Goal: Task Accomplishment & Management: Manage account settings

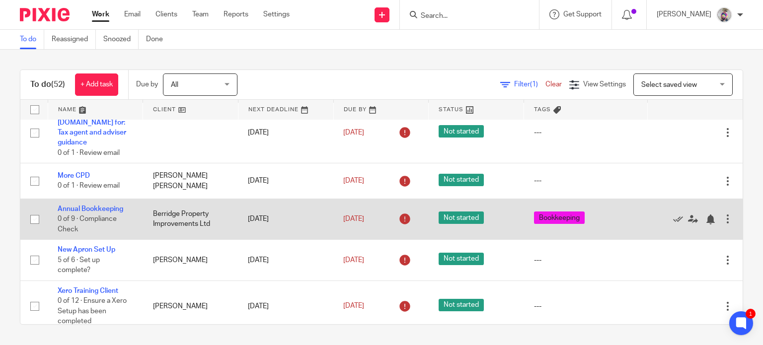
scroll to position [17, 0]
click at [93, 206] on link "Annual Bookkeeping" at bounding box center [91, 209] width 66 height 7
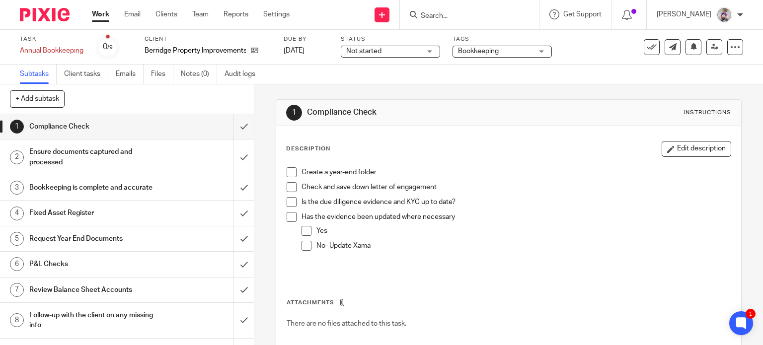
click at [288, 170] on span at bounding box center [292, 172] width 10 height 10
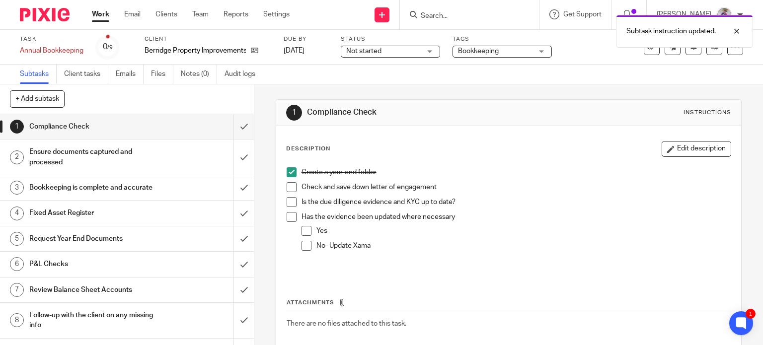
click at [288, 183] on span at bounding box center [292, 187] width 10 height 10
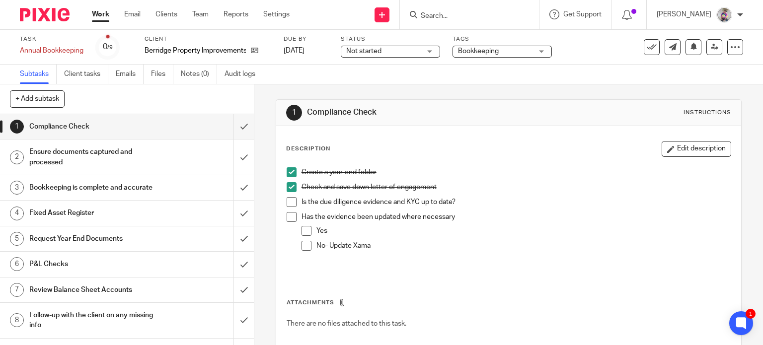
click at [287, 198] on span at bounding box center [292, 202] width 10 height 10
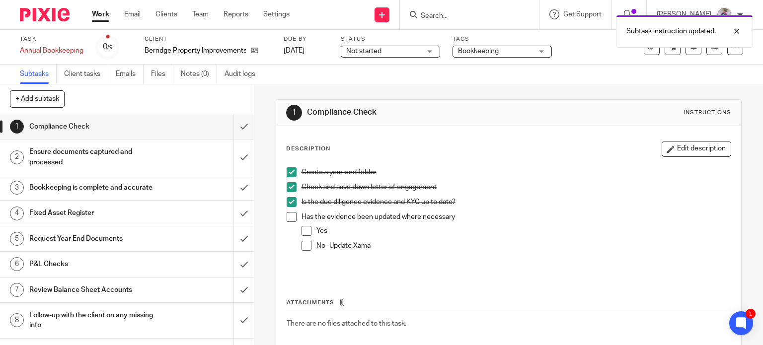
click at [289, 218] on span at bounding box center [292, 217] width 10 height 10
click at [302, 232] on span at bounding box center [307, 231] width 10 height 10
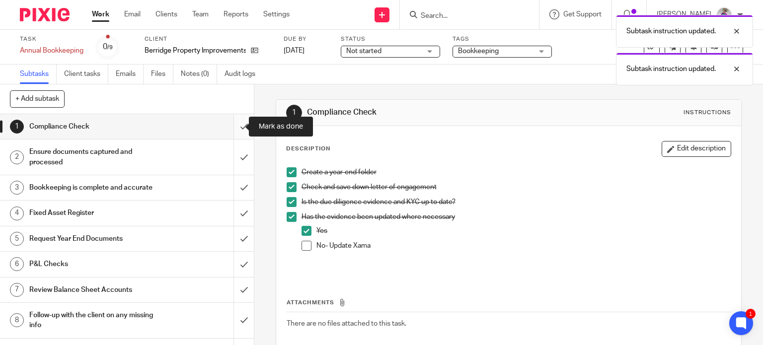
click at [232, 122] on input "submit" at bounding box center [127, 126] width 254 height 25
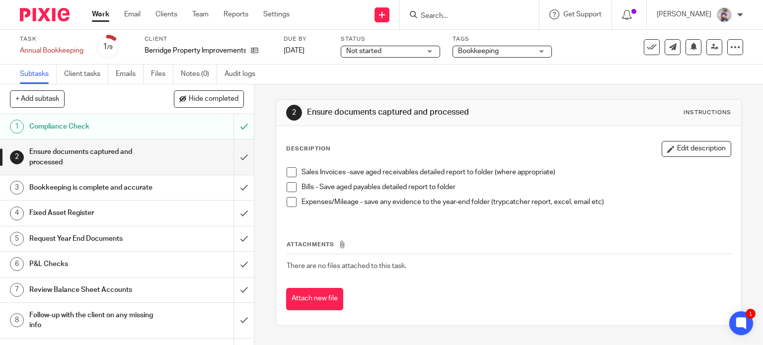
click at [139, 246] on h1 "Request Year End Documents" at bounding box center [94, 239] width 130 height 15
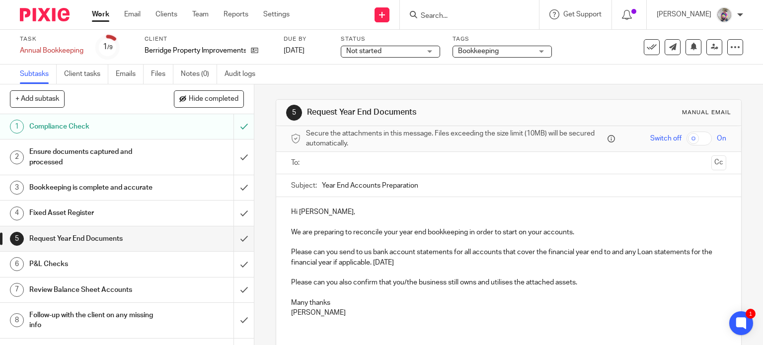
click at [104, 166] on h1 "Ensure documents captured and processed" at bounding box center [94, 157] width 130 height 25
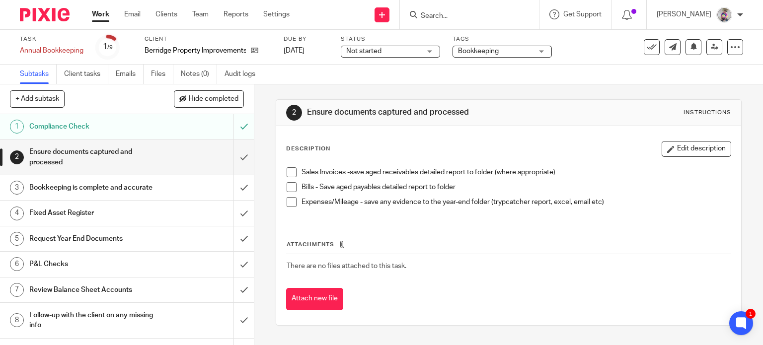
click at [93, 245] on h1 "Request Year End Documents" at bounding box center [94, 239] width 130 height 15
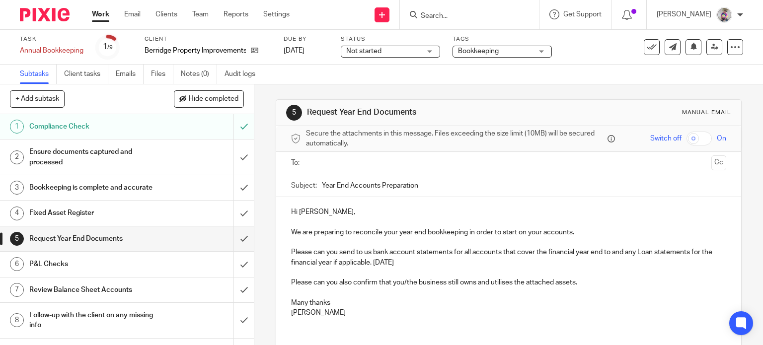
click at [331, 165] on input "text" at bounding box center [509, 163] width 398 height 11
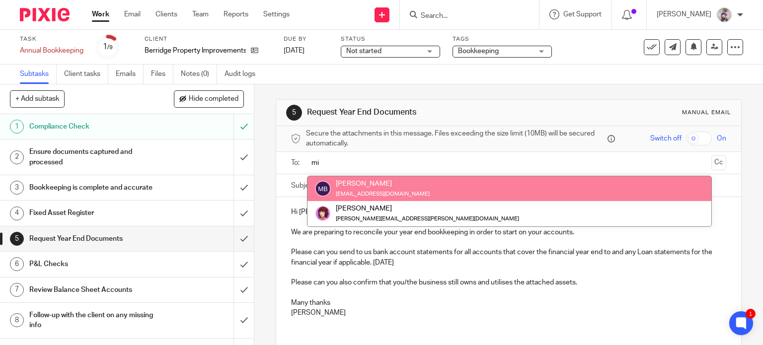
type input "mi"
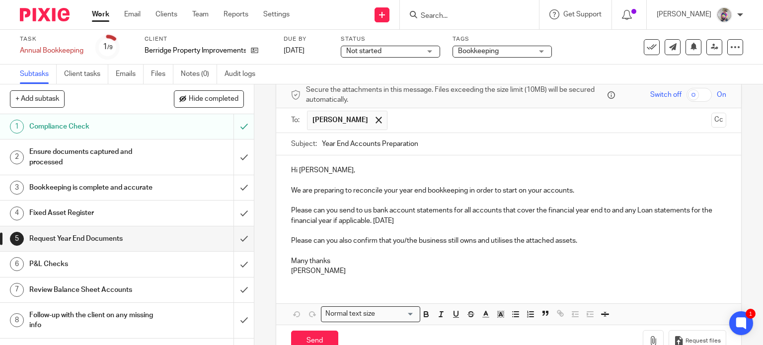
scroll to position [70, 0]
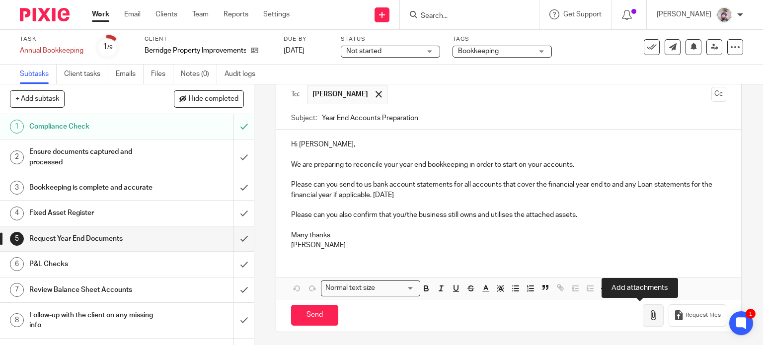
click at [649, 313] on icon "button" at bounding box center [654, 316] width 10 height 10
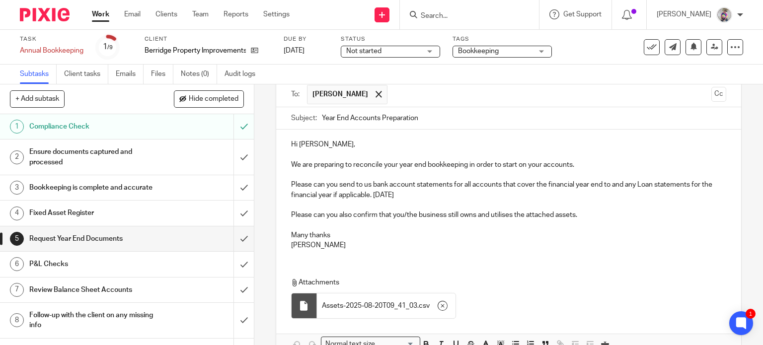
scroll to position [125, 0]
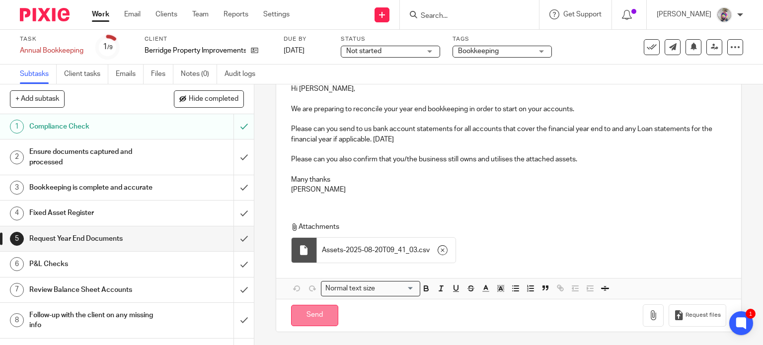
click at [326, 306] on input "Send" at bounding box center [314, 315] width 47 height 21
type input "Sent"
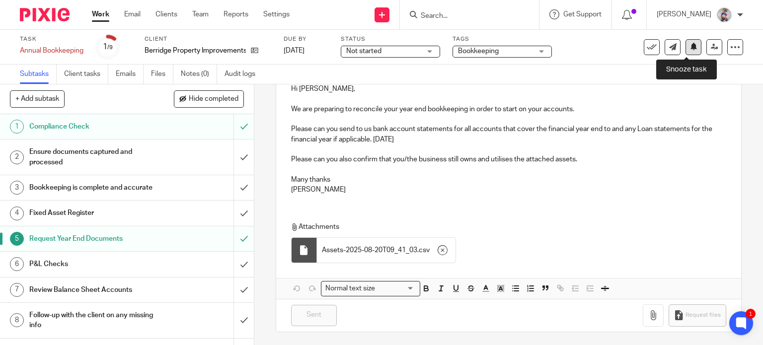
click at [690, 50] on icon at bounding box center [693, 46] width 7 height 7
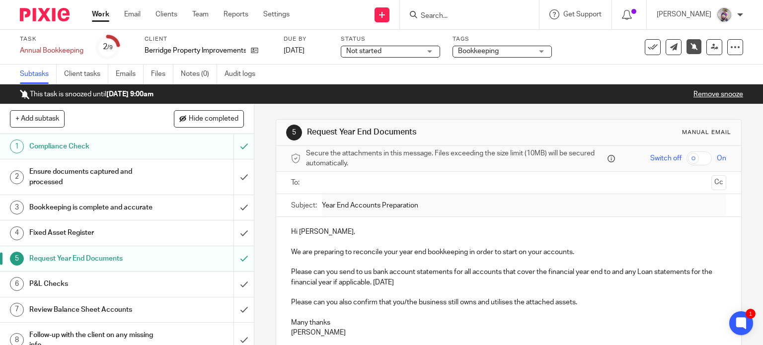
click at [103, 14] on link "Work" at bounding box center [100, 14] width 17 height 10
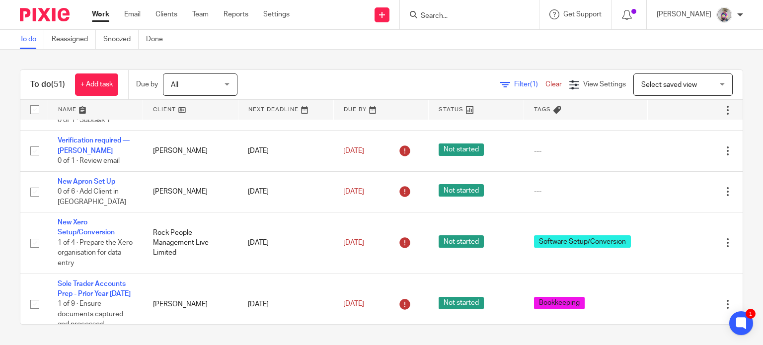
scroll to position [223, 0]
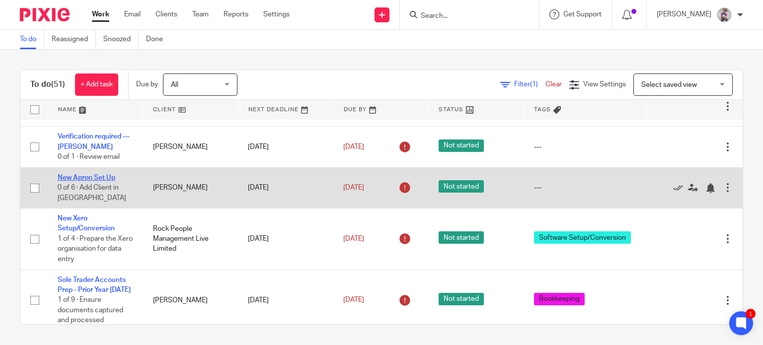
click at [102, 174] on link "New Apron Set Up" at bounding box center [87, 177] width 58 height 7
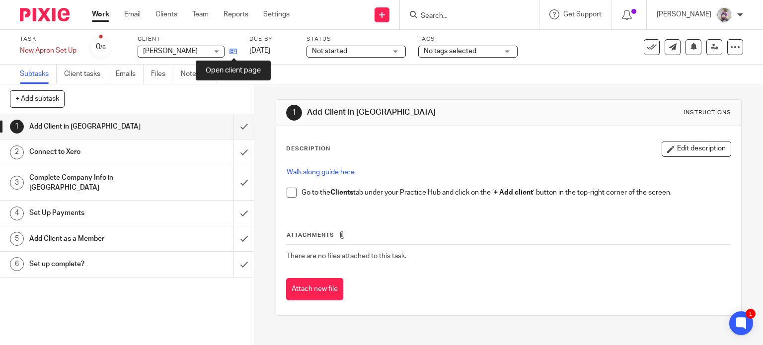
click at [233, 49] on icon at bounding box center [233, 51] width 7 height 7
click at [288, 192] on span at bounding box center [292, 193] width 10 height 10
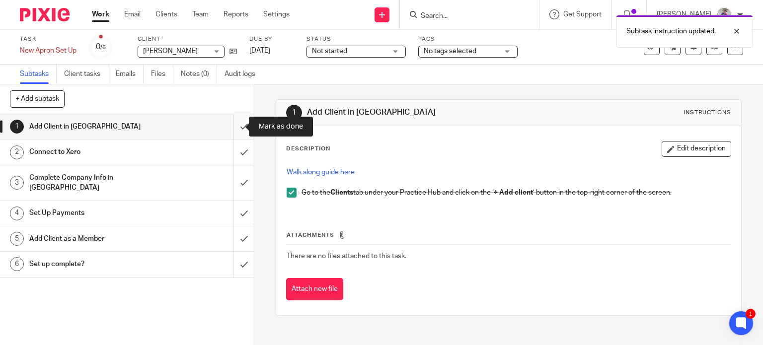
click at [235, 128] on input "submit" at bounding box center [127, 126] width 254 height 25
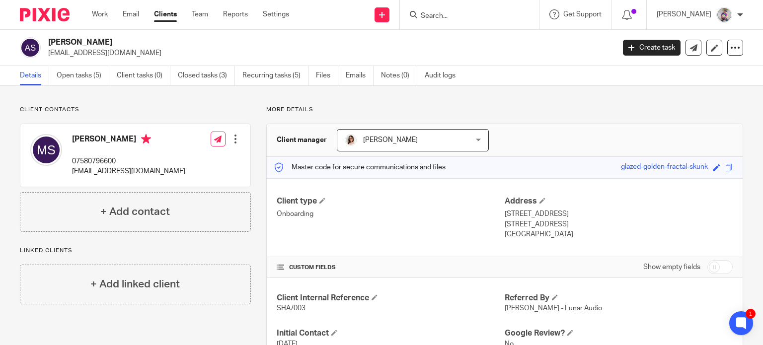
scroll to position [1, 0]
click at [84, 81] on link "Open tasks (5)" at bounding box center [83, 74] width 53 height 19
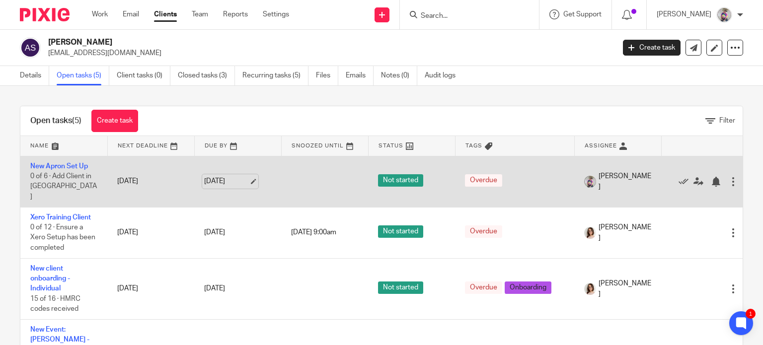
scroll to position [100, 0]
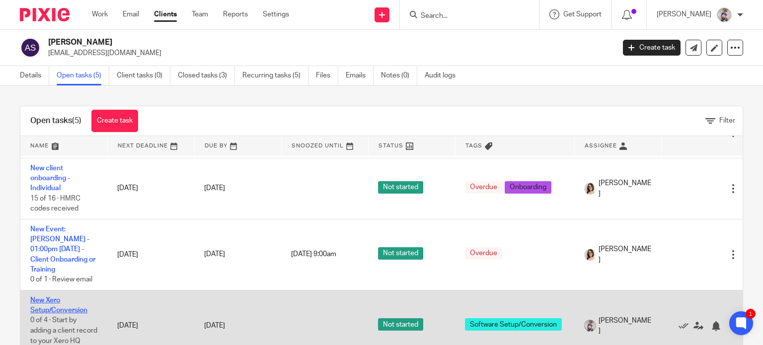
click at [58, 298] on link "New Xero Setup/Conversion" at bounding box center [58, 305] width 57 height 17
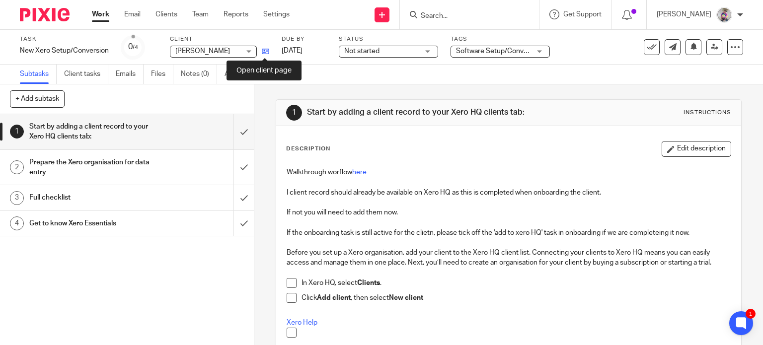
click at [266, 52] on icon at bounding box center [265, 51] width 7 height 7
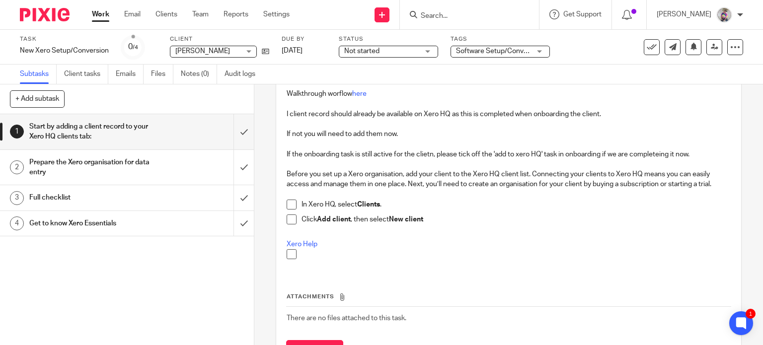
scroll to position [79, 0]
click at [292, 200] on span at bounding box center [292, 204] width 10 height 10
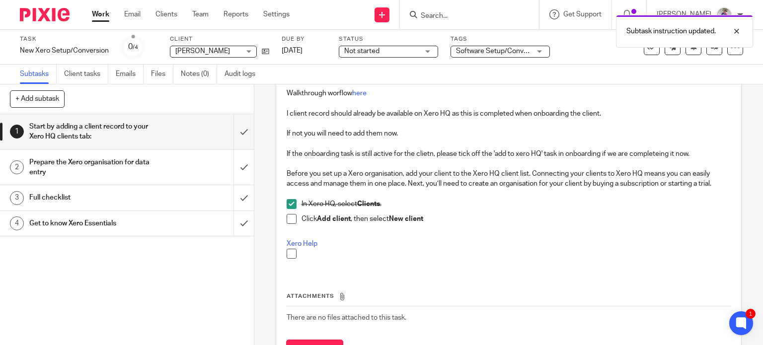
click at [292, 215] on span at bounding box center [292, 219] width 10 height 10
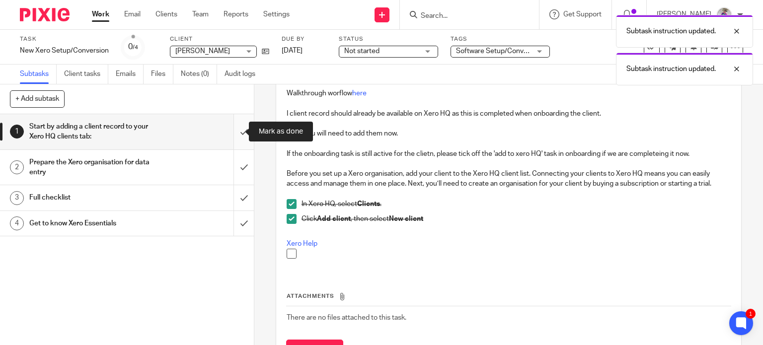
click at [232, 129] on input "submit" at bounding box center [127, 131] width 254 height 35
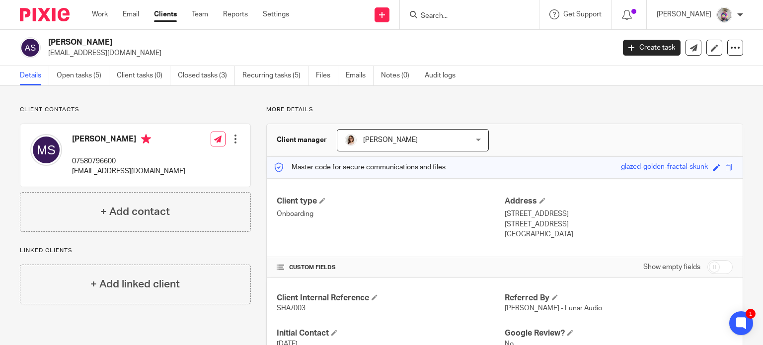
click at [111, 168] on p "[EMAIL_ADDRESS][DOMAIN_NAME]" at bounding box center [128, 171] width 113 height 10
copy div "[EMAIL_ADDRESS][DOMAIN_NAME]"
click at [96, 161] on p "07580796600" at bounding box center [128, 162] width 113 height 10
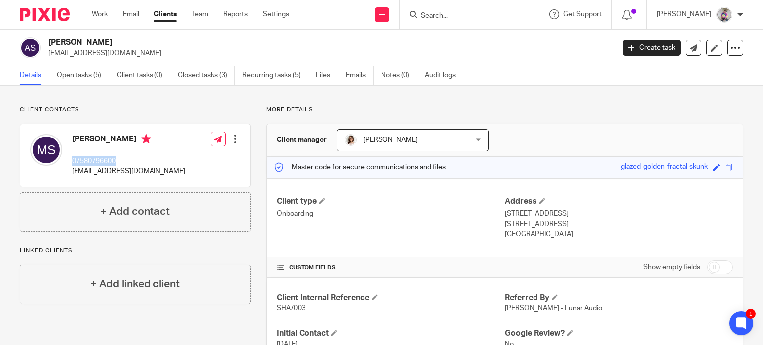
click at [96, 161] on p "07580796600" at bounding box center [128, 162] width 113 height 10
copy p "07580796600"
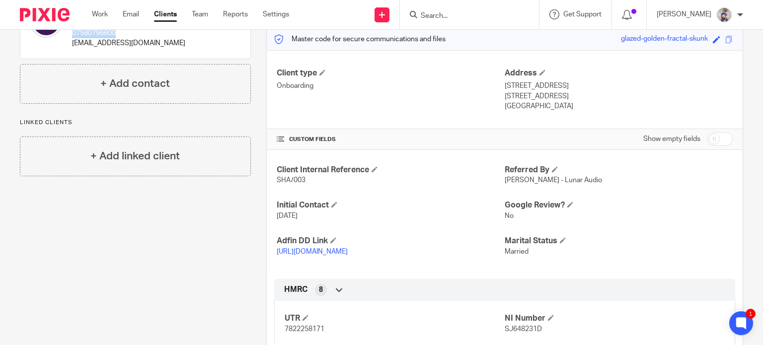
scroll to position [130, 0]
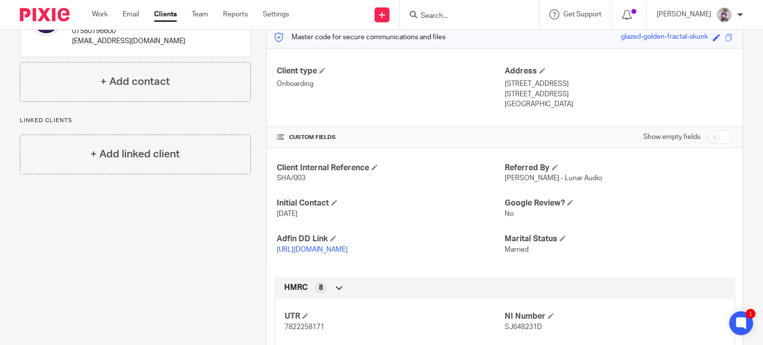
click at [294, 178] on span "SHA/003" at bounding box center [291, 178] width 29 height 7
copy p "SHA/003"
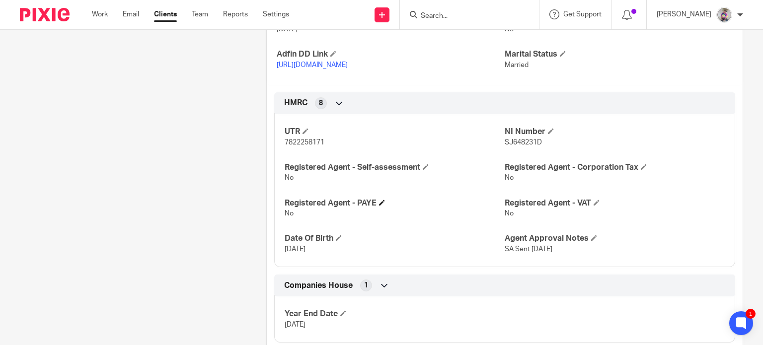
scroll to position [317, 0]
click at [299, 140] on span "7822258171" at bounding box center [305, 141] width 40 height 7
copy span "7822258171"
click at [509, 140] on span "SJ648231D" at bounding box center [523, 141] width 37 height 7
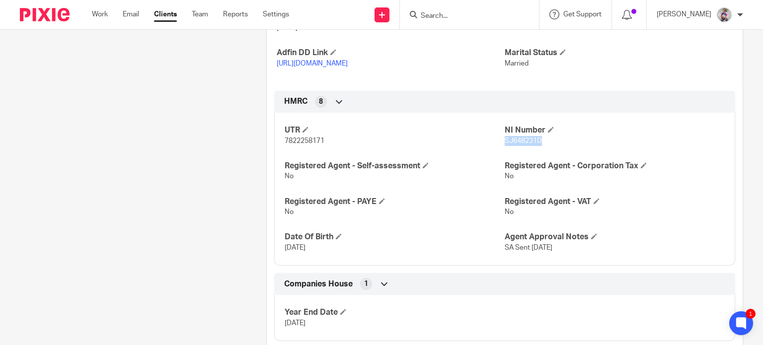
click at [509, 140] on span "SJ648231D" at bounding box center [523, 141] width 37 height 7
copy span "SJ648231D"
click at [98, 17] on link "Work" at bounding box center [100, 14] width 16 height 10
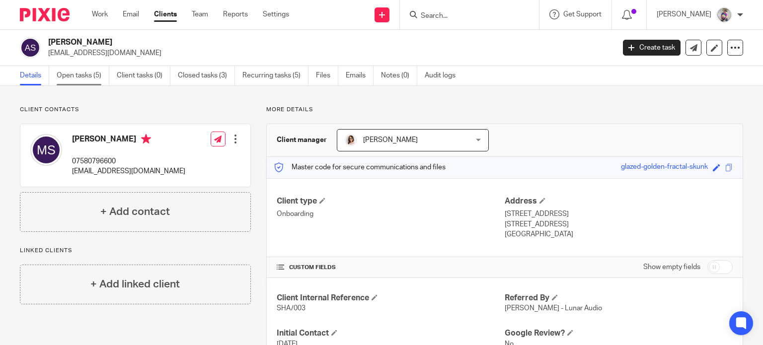
click at [82, 73] on link "Open tasks (5)" at bounding box center [83, 75] width 53 height 19
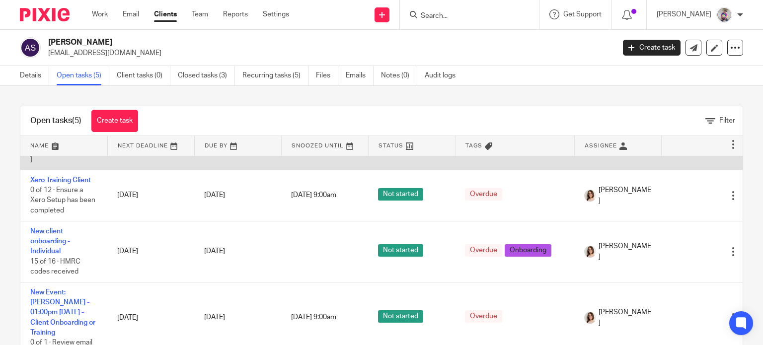
scroll to position [42, 0]
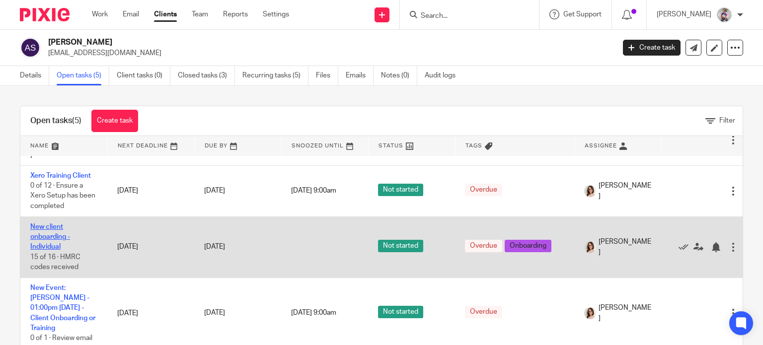
click at [45, 234] on link "New client onboarding - Individual" at bounding box center [50, 237] width 40 height 27
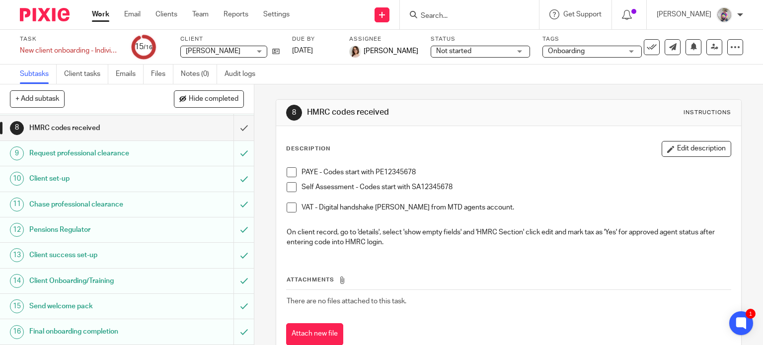
scroll to position [185, 0]
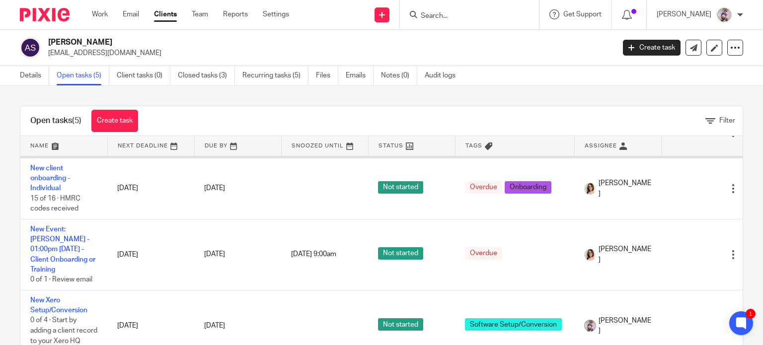
scroll to position [100, 0]
click at [82, 53] on p "[EMAIL_ADDRESS][DOMAIN_NAME]" at bounding box center [328, 53] width 560 height 10
copy main "[EMAIL_ADDRESS][DOMAIN_NAME] Create task Update from Companies House Export dat…"
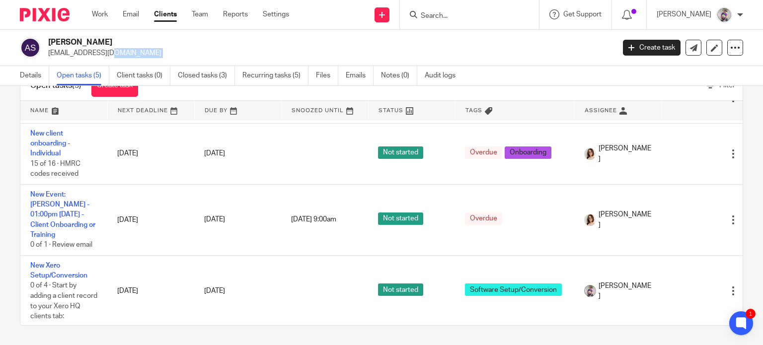
scroll to position [0, 0]
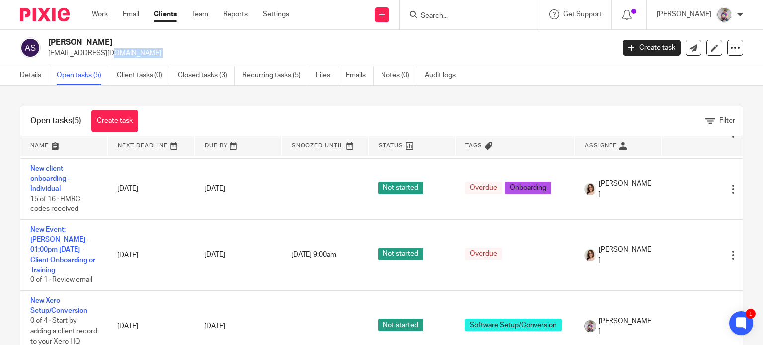
click at [27, 45] on img at bounding box center [30, 47] width 21 height 21
click at [66, 43] on h2 "[PERSON_NAME]" at bounding box center [272, 42] width 448 height 10
click at [455, 11] on form at bounding box center [473, 14] width 106 height 12
click at [452, 16] on input "Search" at bounding box center [464, 16] width 89 height 9
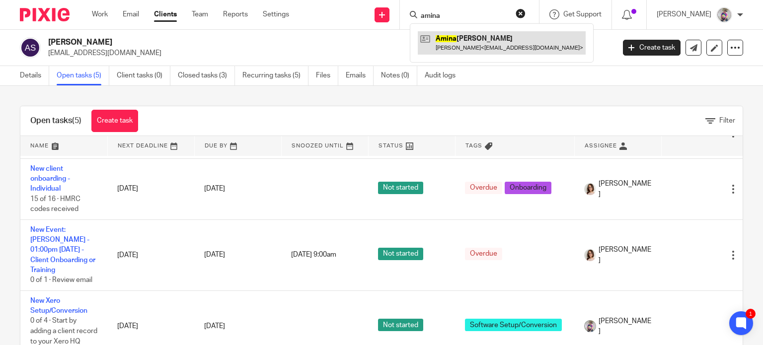
type input "amina"
click at [471, 36] on link at bounding box center [502, 42] width 168 height 23
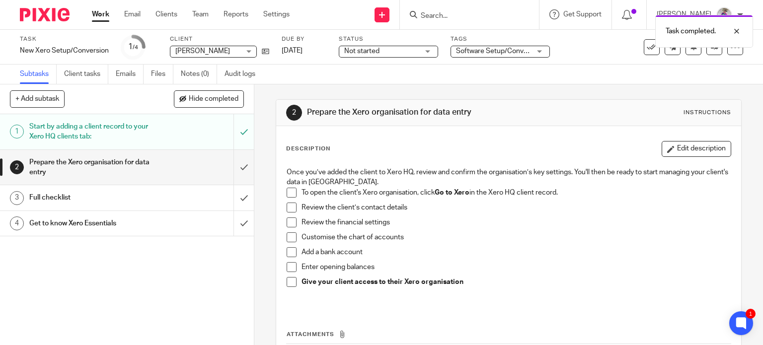
click at [287, 190] on span at bounding box center [292, 193] width 10 height 10
click at [289, 204] on span at bounding box center [292, 208] width 10 height 10
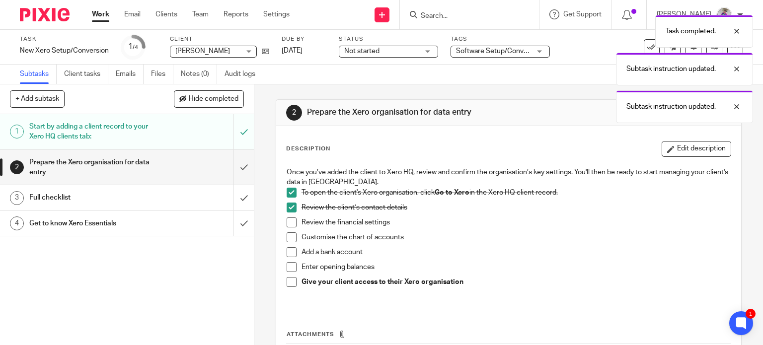
click at [288, 221] on span at bounding box center [292, 223] width 10 height 10
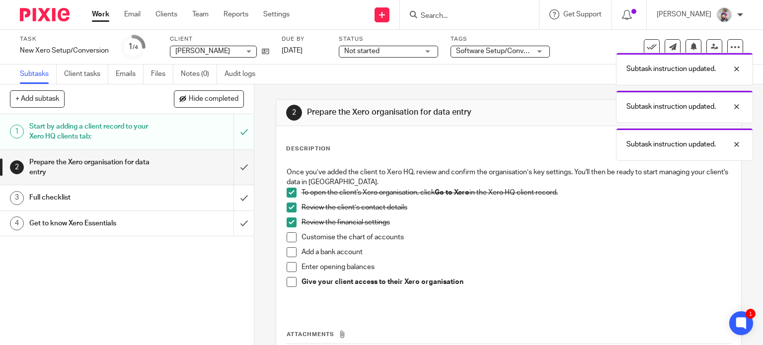
click at [287, 237] on span at bounding box center [292, 238] width 10 height 10
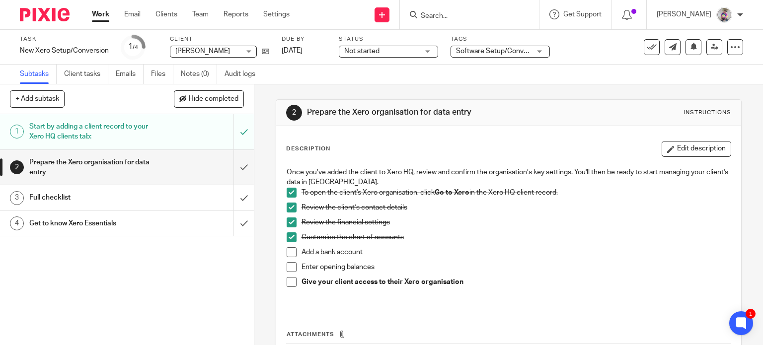
click at [287, 281] on span at bounding box center [292, 282] width 10 height 10
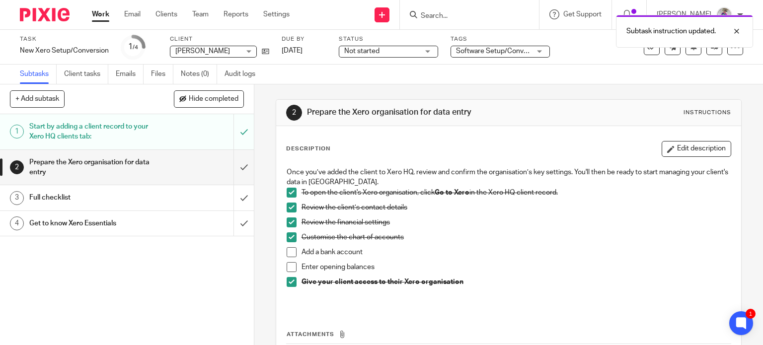
click at [116, 196] on h1 "Full checklist" at bounding box center [94, 197] width 130 height 15
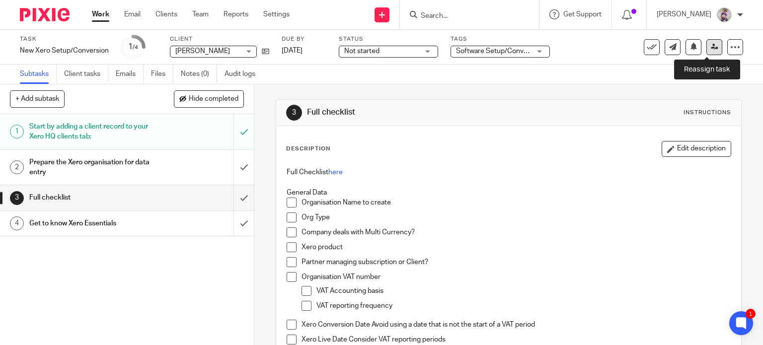
click at [711, 46] on icon at bounding box center [714, 46] width 7 height 7
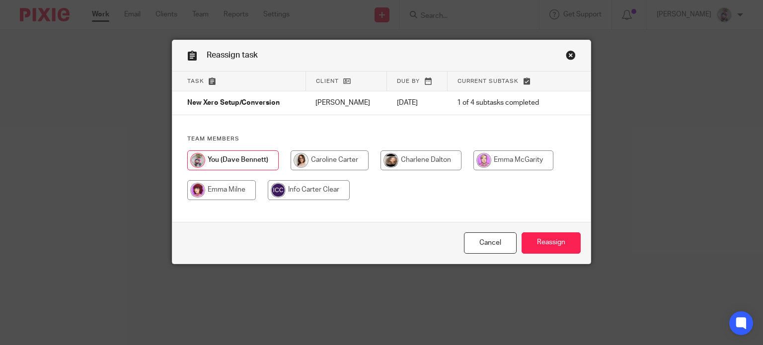
click at [337, 157] on input "radio" at bounding box center [330, 161] width 78 height 20
radio input "true"
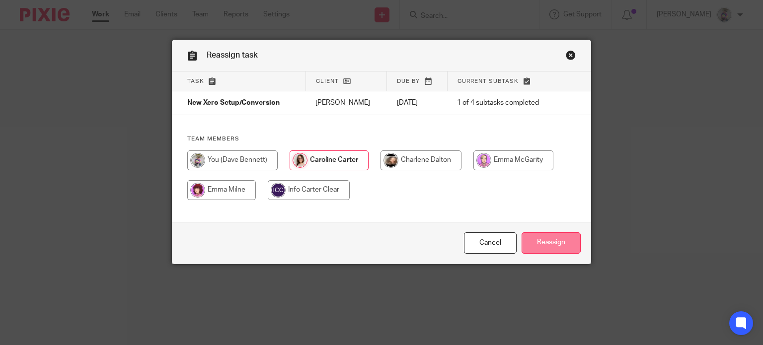
click at [556, 244] on input "Reassign" at bounding box center [551, 243] width 59 height 21
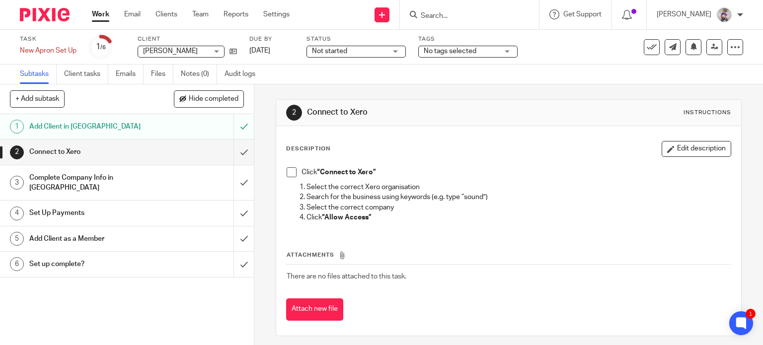
click at [288, 178] on li "Click “Connect to Xero”" at bounding box center [509, 174] width 445 height 15
click at [288, 174] on span at bounding box center [292, 172] width 10 height 10
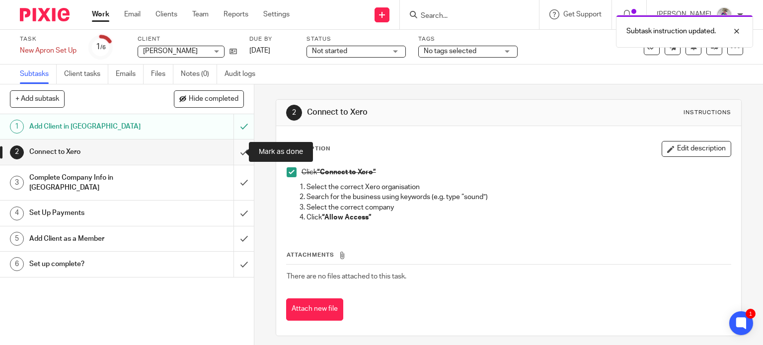
click at [235, 153] on input "submit" at bounding box center [127, 152] width 254 height 25
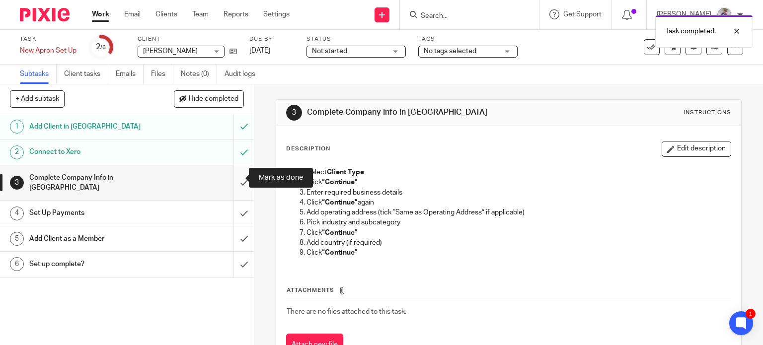
click at [231, 175] on input "submit" at bounding box center [127, 182] width 254 height 35
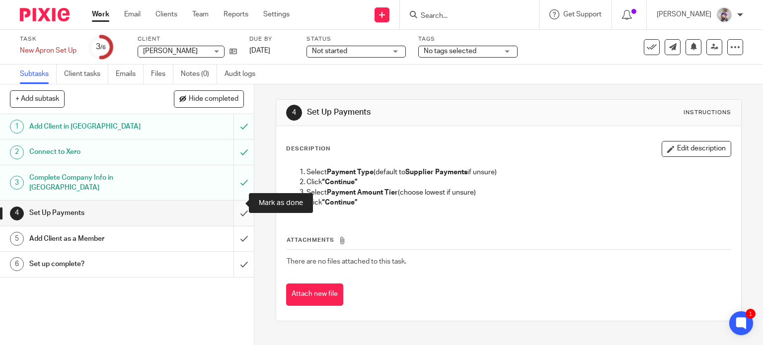
click at [237, 201] on input "submit" at bounding box center [127, 213] width 254 height 25
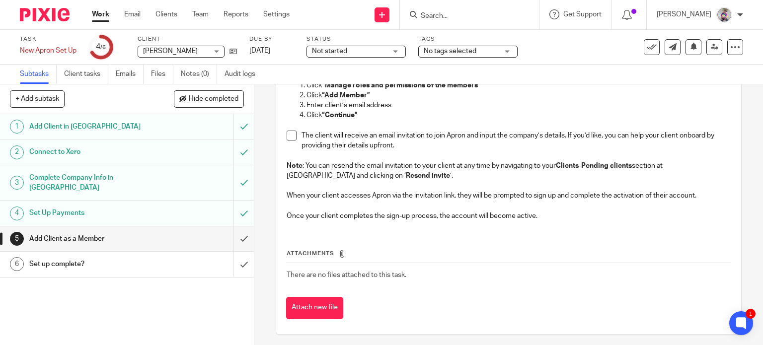
scroll to position [111, 0]
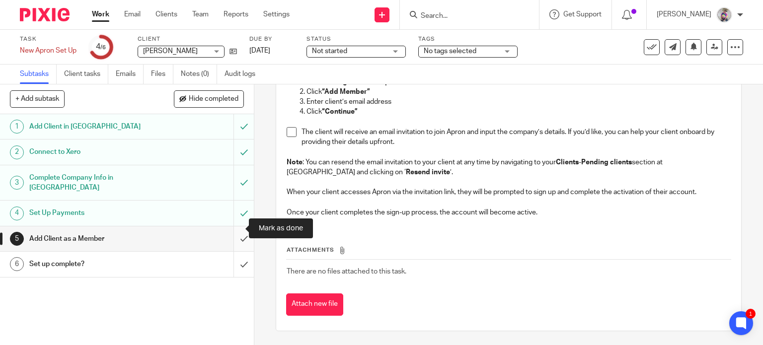
click at [233, 227] on input "submit" at bounding box center [127, 239] width 254 height 25
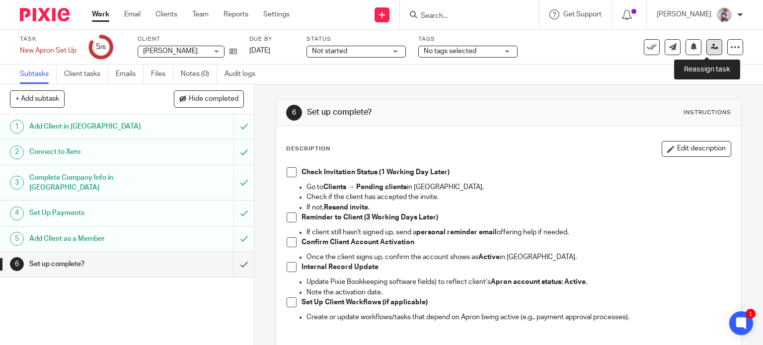
click at [711, 48] on icon at bounding box center [714, 46] width 7 height 7
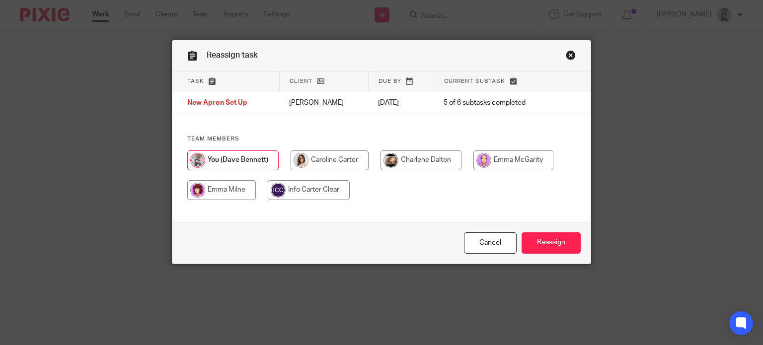
click at [324, 162] on input "radio" at bounding box center [330, 161] width 78 height 20
radio input "true"
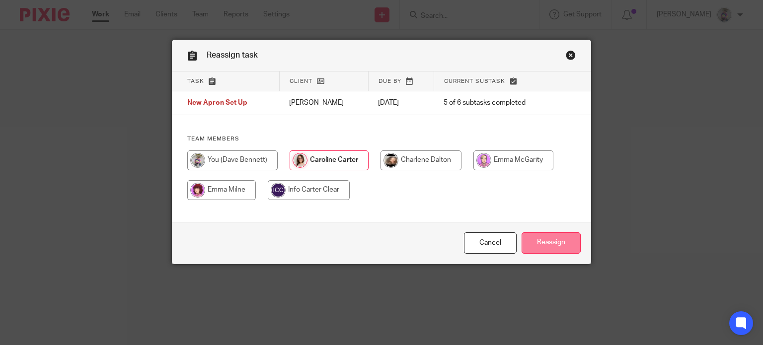
click at [549, 246] on input "Reassign" at bounding box center [551, 243] width 59 height 21
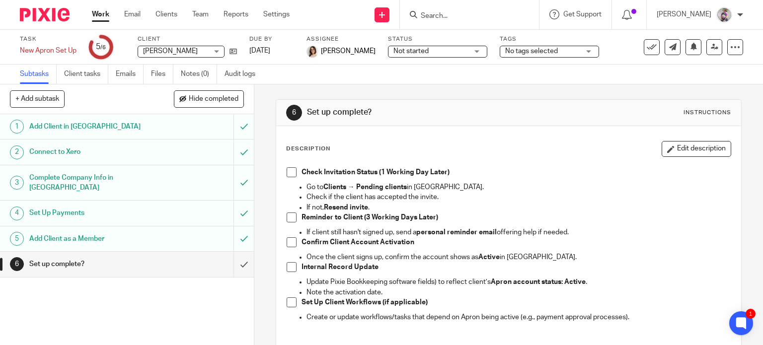
click at [102, 15] on link "Work" at bounding box center [100, 14] width 17 height 10
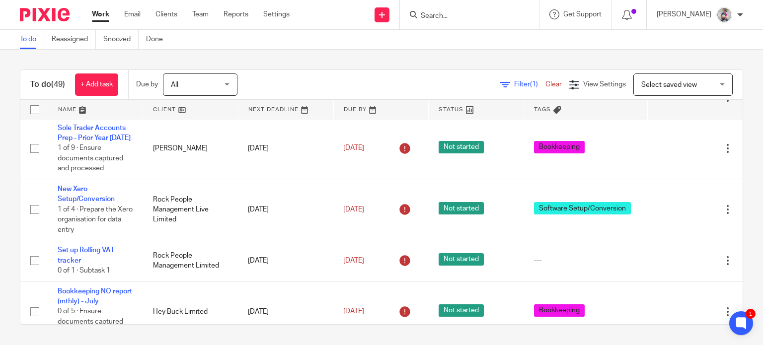
scroll to position [274, 0]
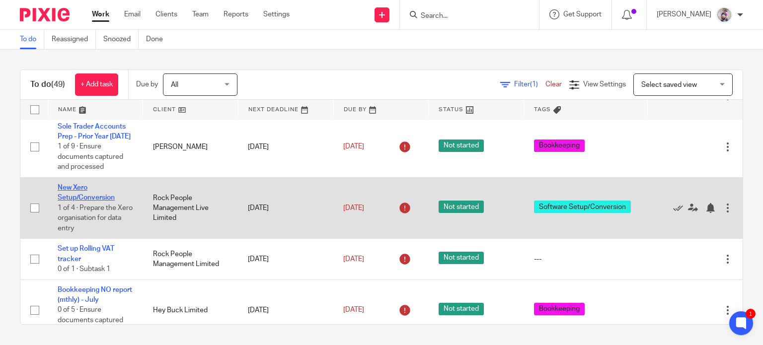
click at [84, 188] on link "New Xero Setup/Conversion" at bounding box center [86, 192] width 57 height 17
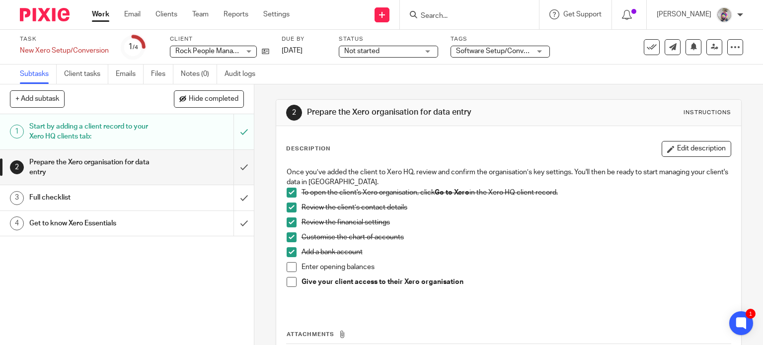
click at [98, 11] on link "Work" at bounding box center [100, 14] width 17 height 10
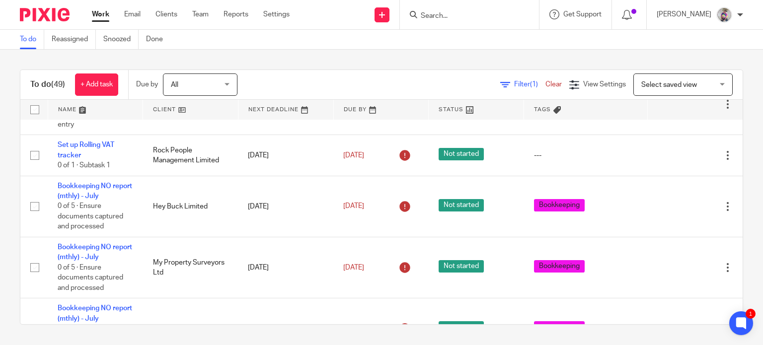
scroll to position [379, 0]
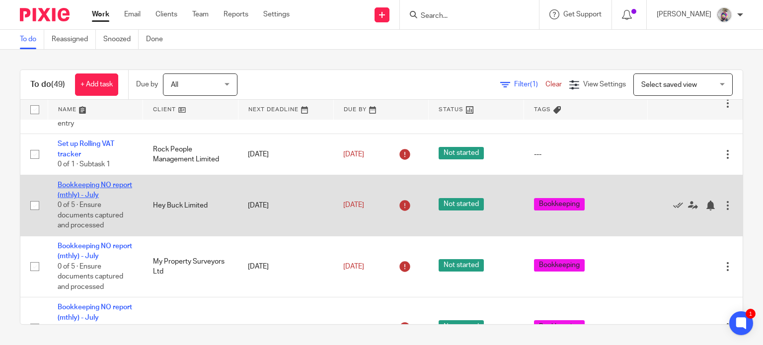
click at [93, 185] on link "Bookkeeping NO report (mthly) - July" at bounding box center [95, 190] width 75 height 17
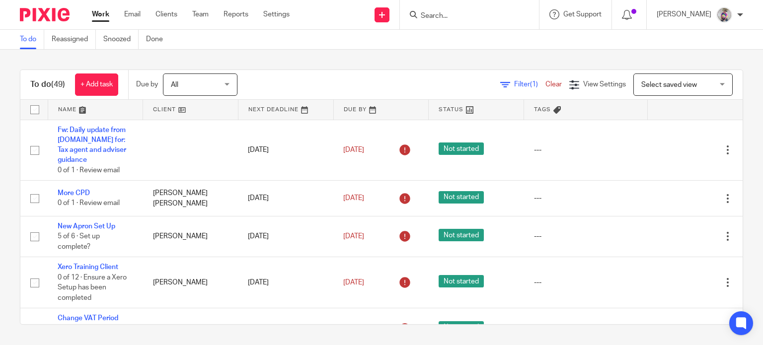
click at [443, 16] on input "Search" at bounding box center [464, 16] width 89 height 9
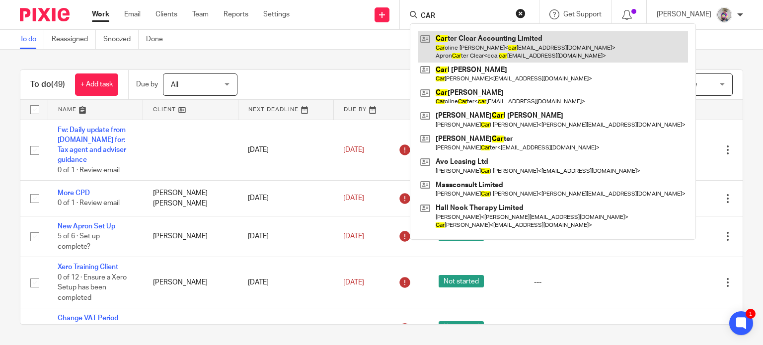
type input "CAR"
click at [483, 49] on link at bounding box center [553, 46] width 270 height 31
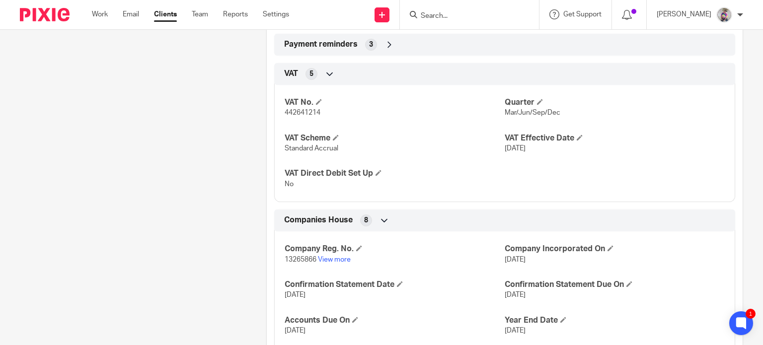
scroll to position [749, 0]
drag, startPoint x: 284, startPoint y: 246, endPoint x: 313, endPoint y: 249, distance: 29.4
click at [313, 256] on span "13265866" at bounding box center [301, 259] width 32 height 7
copy span "13265866"
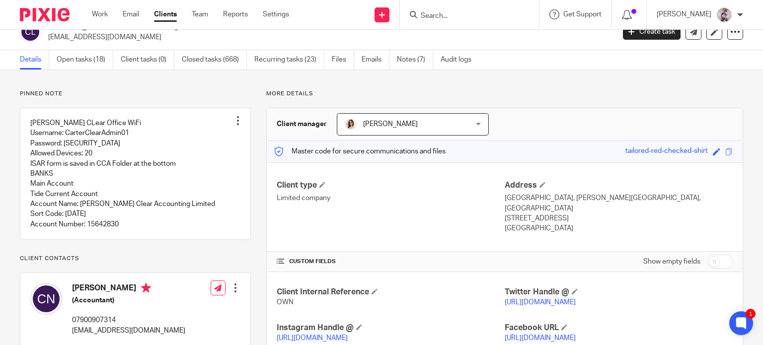
scroll to position [15, 0]
